Goal: Task Accomplishment & Management: Use online tool/utility

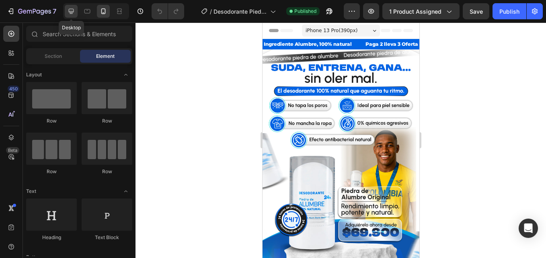
click at [74, 8] on icon at bounding box center [71, 11] width 8 height 8
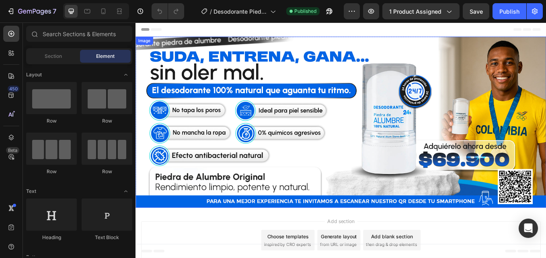
click at [378, 72] on img at bounding box center [376, 139] width 482 height 201
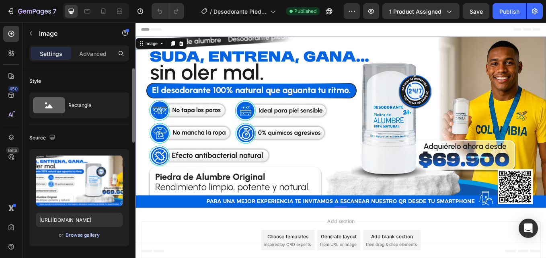
click at [87, 232] on div "Browse gallery" at bounding box center [83, 235] width 34 height 7
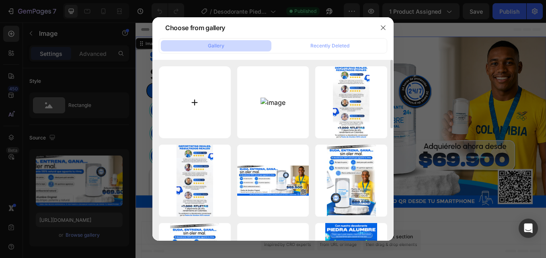
click at [193, 90] on input "file" at bounding box center [195, 102] width 72 height 72
click at [388, 21] on div at bounding box center [383, 27] width 21 height 21
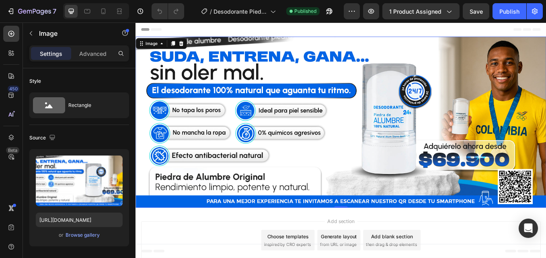
click at [489, 90] on img at bounding box center [376, 139] width 482 height 201
click at [108, 12] on div at bounding box center [103, 11] width 13 height 13
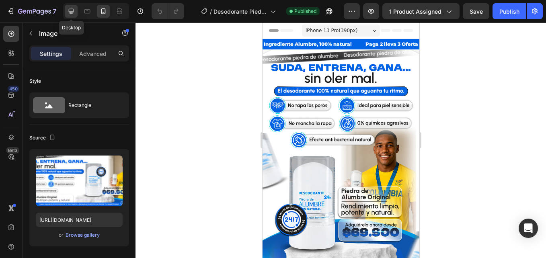
click at [76, 16] on div at bounding box center [71, 11] width 13 height 13
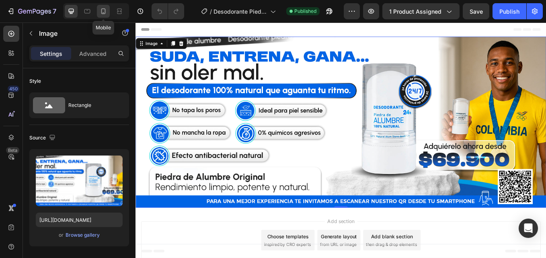
click at [105, 14] on icon at bounding box center [103, 11] width 8 height 8
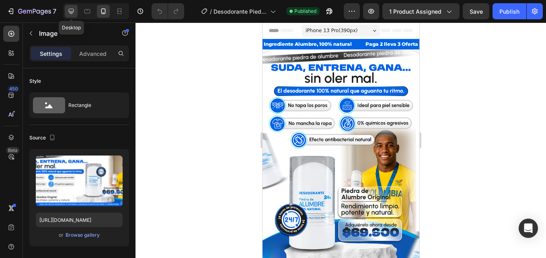
click at [69, 10] on icon at bounding box center [71, 11] width 5 height 5
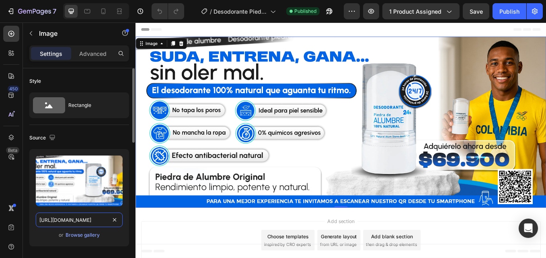
click at [89, 218] on input "[URL][DOMAIN_NAME]" at bounding box center [79, 220] width 87 height 14
paste input "?v=1756308149"
type input "[URL][DOMAIN_NAME]"
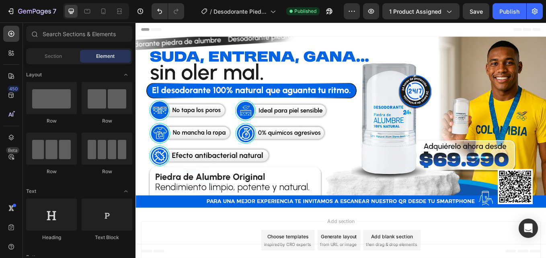
click at [111, 8] on div at bounding box center [96, 11] width 66 height 16
click at [100, 11] on icon at bounding box center [103, 11] width 8 height 8
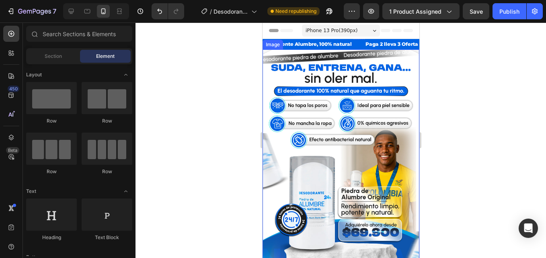
click at [362, 143] on img at bounding box center [340, 164] width 157 height 230
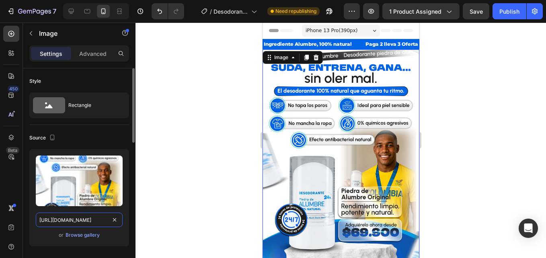
click at [59, 216] on input "[URL][DOMAIN_NAME]" at bounding box center [79, 220] width 87 height 14
paste input "?v=1756308543"
type input "[URL][DOMAIN_NAME]"
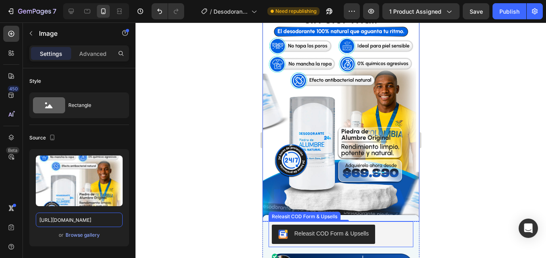
scroll to position [121, 0]
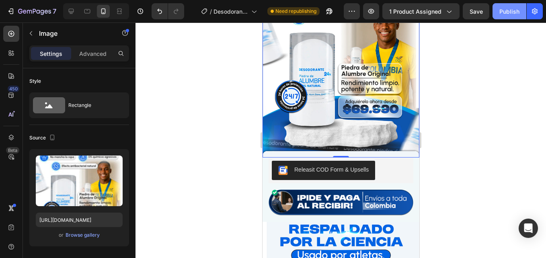
click at [506, 12] on div "Publish" at bounding box center [509, 11] width 20 height 8
